Goal: Transaction & Acquisition: Purchase product/service

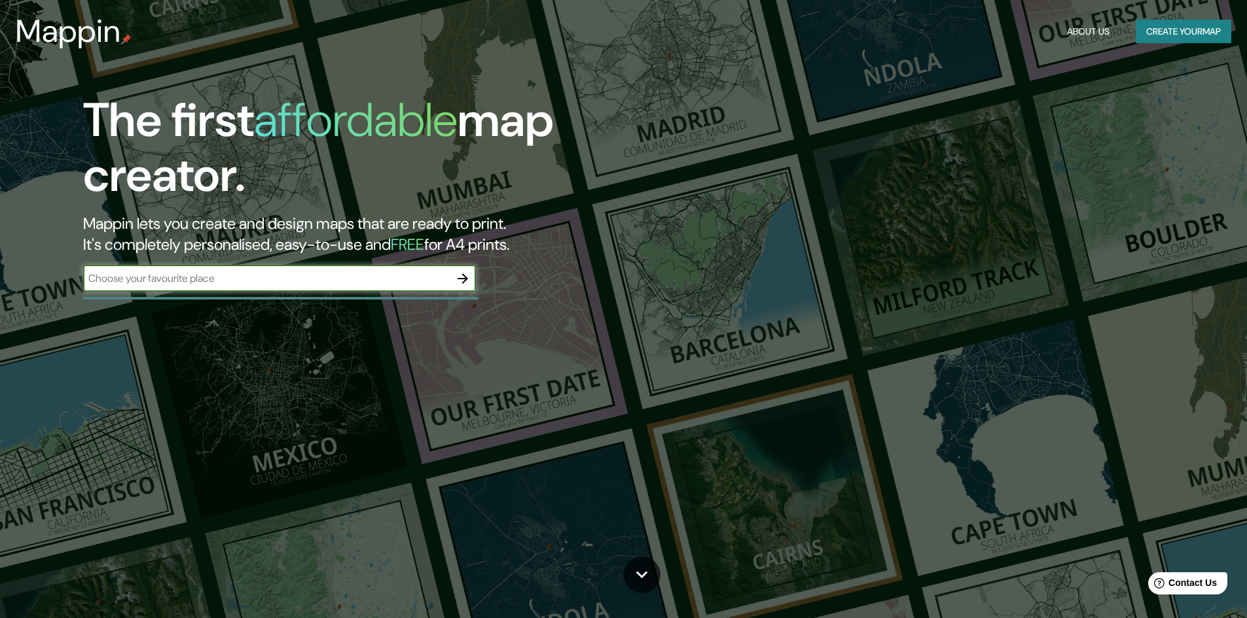
click at [240, 276] on input "text" at bounding box center [266, 278] width 366 height 15
type input "cali [GEOGRAPHIC_DATA]"
drag, startPoint x: 452, startPoint y: 289, endPoint x: 459, endPoint y: 289, distance: 7.9
click at [455, 289] on div at bounding box center [463, 279] width 26 height 26
click at [460, 289] on button "button" at bounding box center [463, 279] width 26 height 26
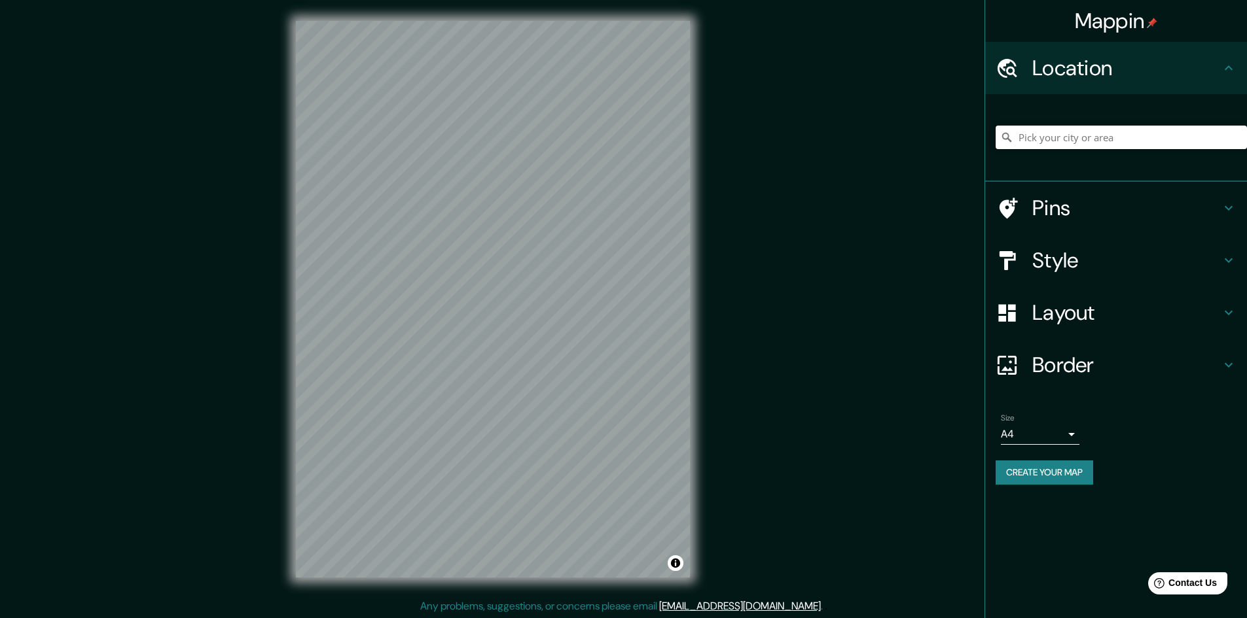
click at [1022, 139] on input "Pick your city or area" at bounding box center [1120, 138] width 251 height 24
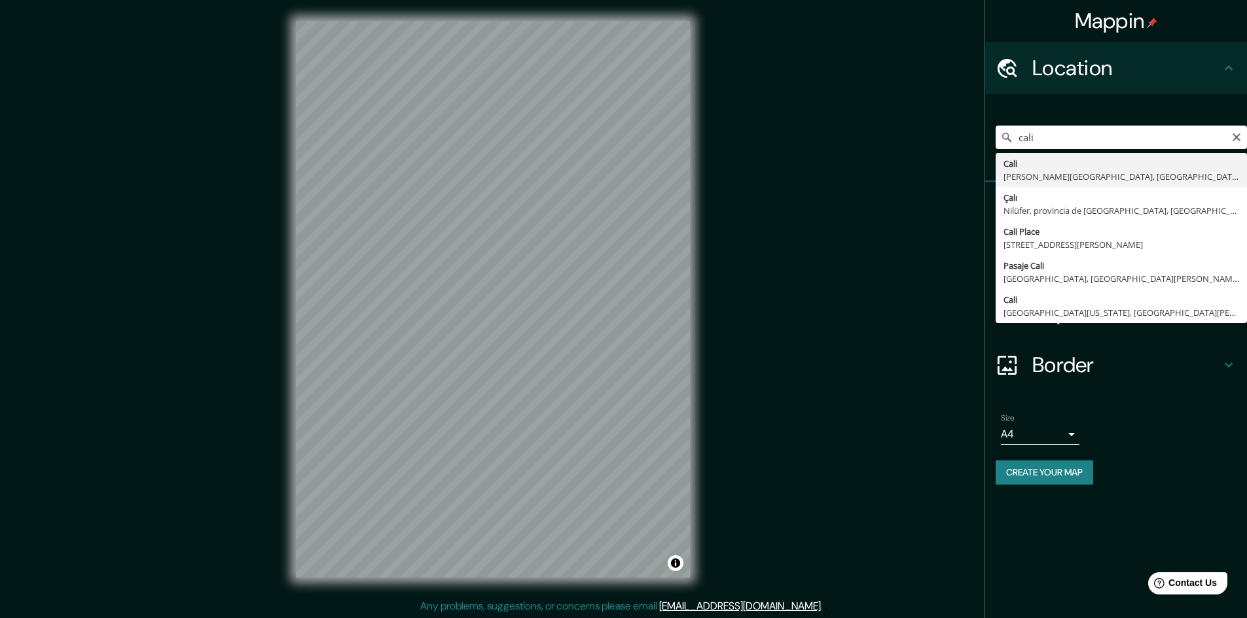
type input "[GEOGRAPHIC_DATA], [PERSON_NAME][GEOGRAPHIC_DATA], [GEOGRAPHIC_DATA]"
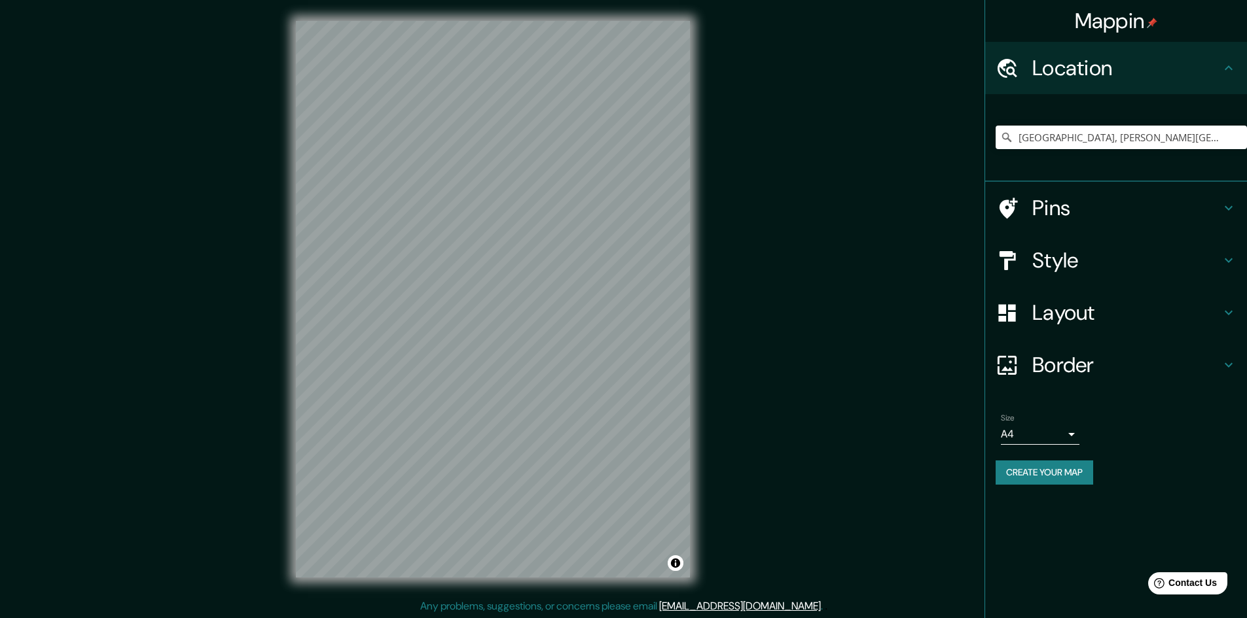
click at [403, 580] on div "© Mapbox © OpenStreetMap Improve this map" at bounding box center [493, 299] width 436 height 599
click at [1027, 261] on div at bounding box center [1013, 260] width 37 height 23
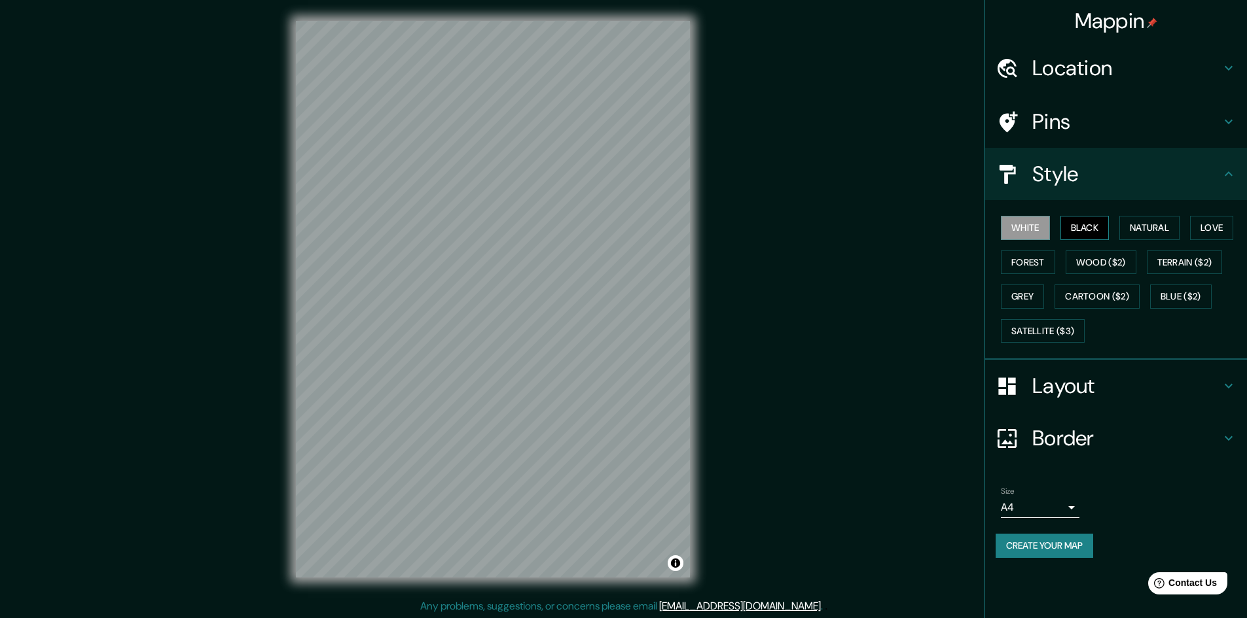
click at [1069, 238] on button "Black" at bounding box center [1084, 228] width 49 height 24
click at [1135, 236] on button "Natural" at bounding box center [1149, 228] width 60 height 24
click at [1032, 229] on button "White" at bounding box center [1025, 228] width 49 height 24
click at [1012, 263] on button "Forest" at bounding box center [1028, 263] width 54 height 24
click at [1136, 228] on button "Natural" at bounding box center [1149, 228] width 60 height 24
